Goal: Task Accomplishment & Management: Use online tool/utility

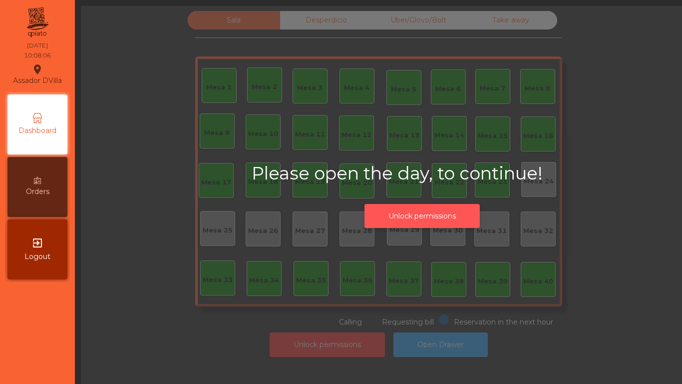
drag, startPoint x: 0, startPoint y: 0, endPoint x: 418, endPoint y: 216, distance: 470.1
click at [418, 216] on button "Unlock permissions" at bounding box center [422, 216] width 115 height 24
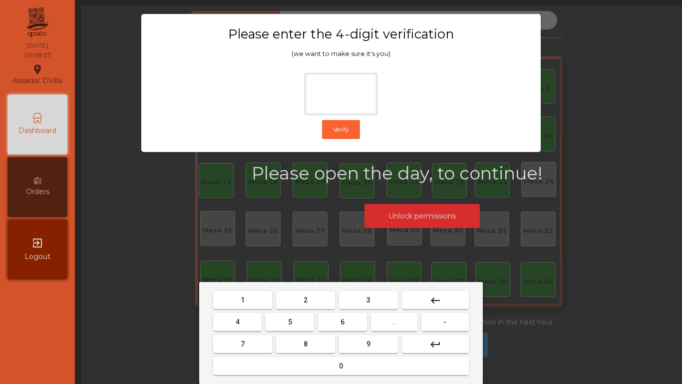
click at [224, 294] on button "1" at bounding box center [242, 300] width 59 height 18
click at [358, 349] on button "9" at bounding box center [368, 344] width 59 height 18
click at [249, 326] on button "4" at bounding box center [237, 322] width 48 height 18
click at [273, 364] on button "0" at bounding box center [341, 366] width 256 height 18
type input "****"
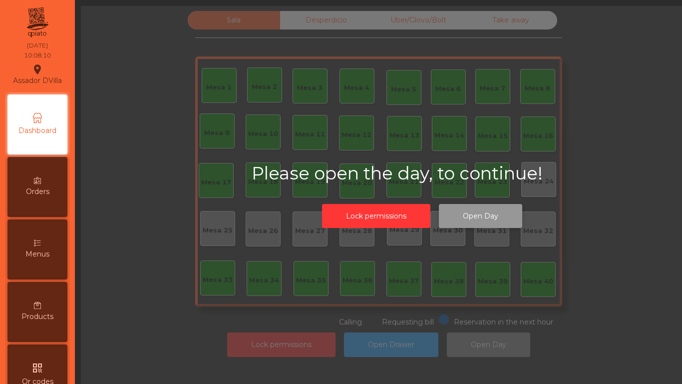
click at [473, 220] on button "Open Day" at bounding box center [480, 216] width 83 height 24
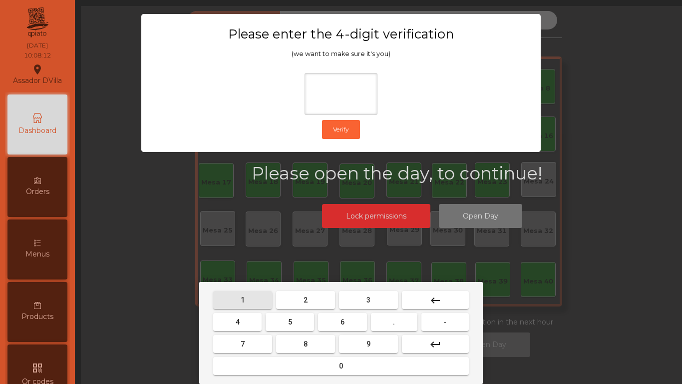
click at [263, 294] on button "1" at bounding box center [242, 300] width 59 height 18
click at [349, 343] on button "9" at bounding box center [368, 344] width 59 height 18
click at [226, 315] on button "4" at bounding box center [237, 322] width 48 height 18
click at [272, 366] on button "0" at bounding box center [341, 366] width 256 height 18
type input "****"
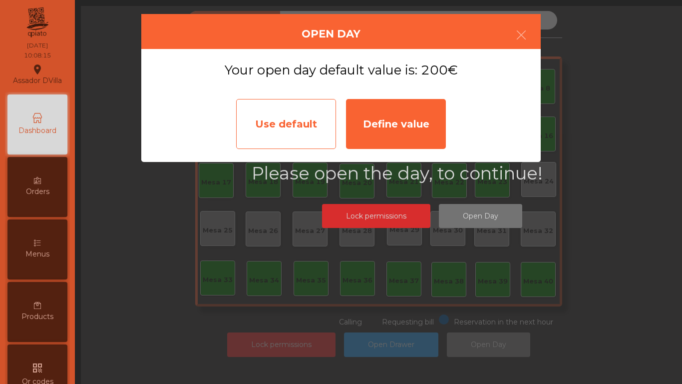
click at [304, 124] on div "Use default" at bounding box center [286, 124] width 100 height 50
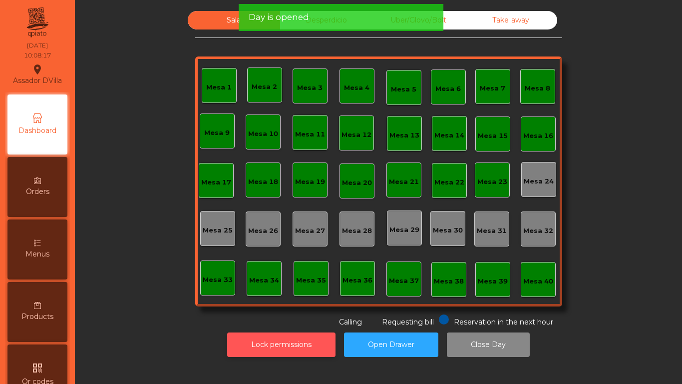
click at [246, 343] on button "Lock permissions" at bounding box center [281, 344] width 108 height 24
